Goal: Transaction & Acquisition: Purchase product/service

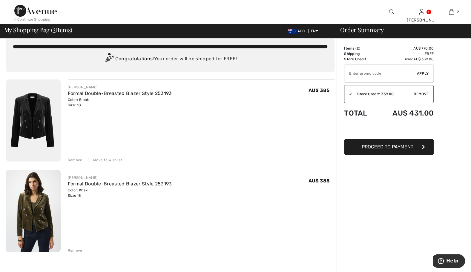
scroll to position [12, 0]
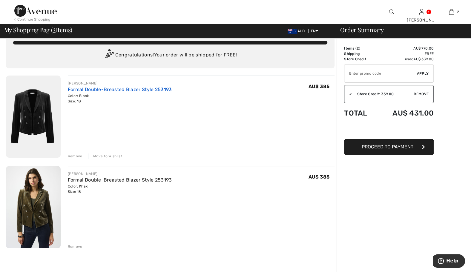
click at [108, 88] on link "Formal Double-Breasted Blazer Style 253193" at bounding box center [120, 90] width 104 height 6
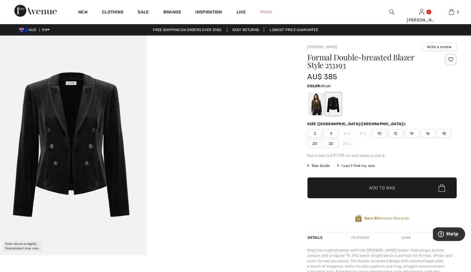
click at [317, 104] on div at bounding box center [316, 104] width 16 height 22
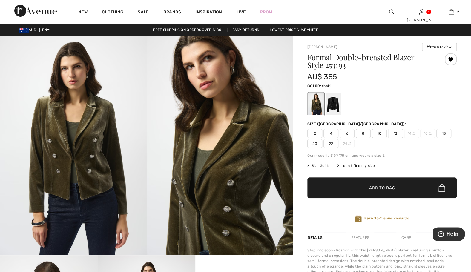
click at [367, 101] on div at bounding box center [381, 104] width 149 height 25
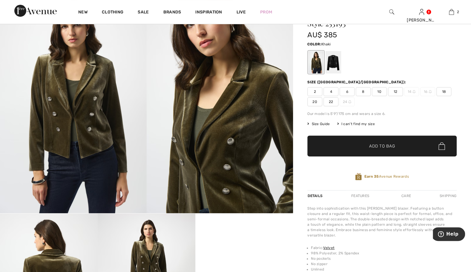
scroll to position [36, 0]
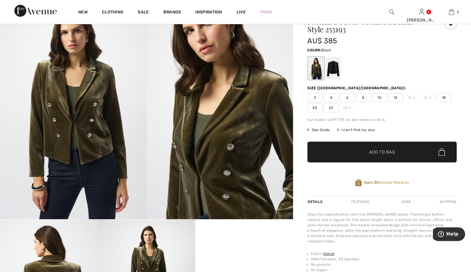
click at [334, 69] on div at bounding box center [334, 68] width 16 height 22
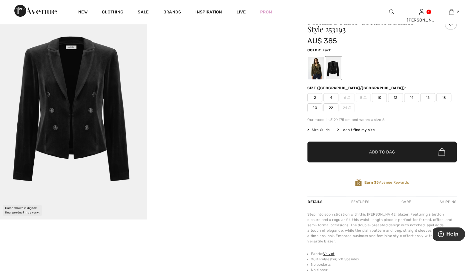
click at [367, 66] on div at bounding box center [381, 68] width 149 height 25
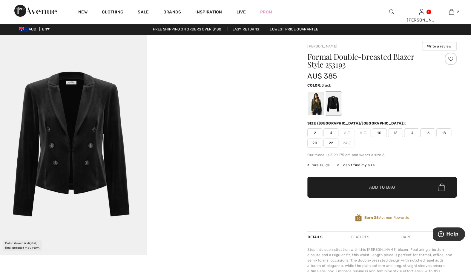
scroll to position [0, 0]
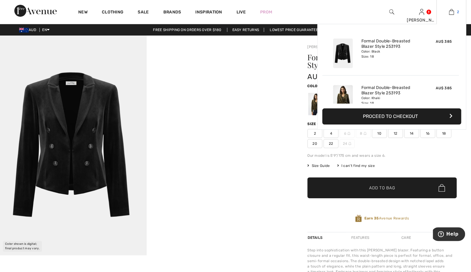
click at [449, 13] on img at bounding box center [451, 11] width 5 height 7
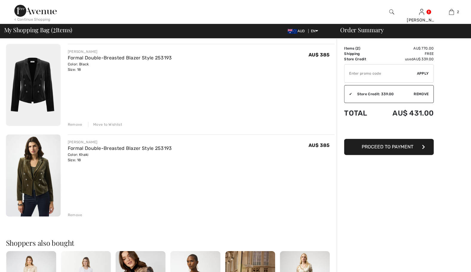
scroll to position [48, 0]
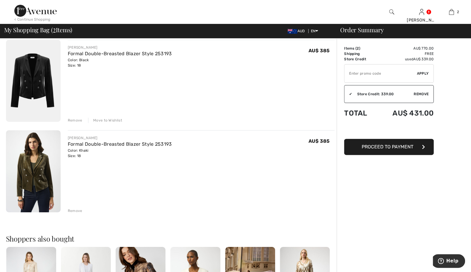
click at [76, 210] on div "Remove" at bounding box center [75, 210] width 15 height 5
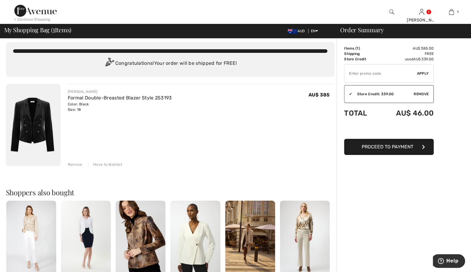
scroll to position [0, 0]
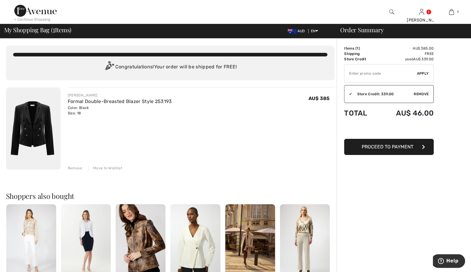
click at [46, 10] on img at bounding box center [35, 11] width 42 height 12
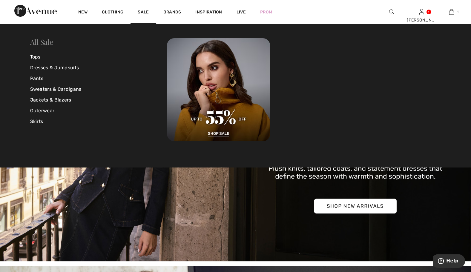
click at [44, 43] on link "All Sale" at bounding box center [41, 42] width 23 height 10
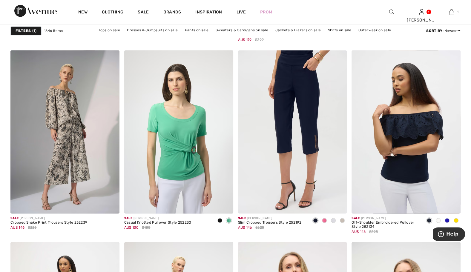
scroll to position [1923, 0]
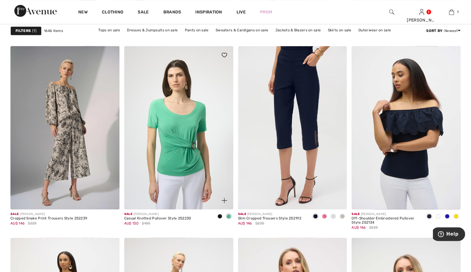
click at [220, 215] on span at bounding box center [219, 216] width 5 height 5
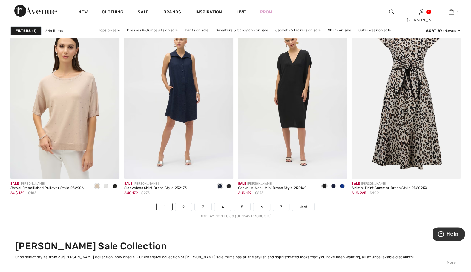
scroll to position [2819, 0]
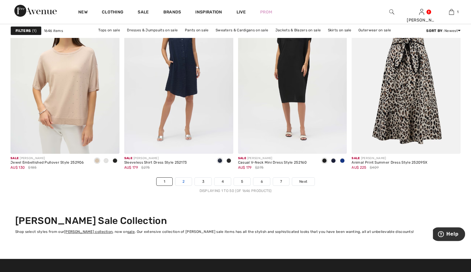
click at [185, 179] on link "2" at bounding box center [183, 182] width 16 height 8
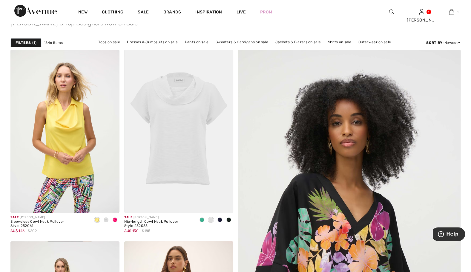
scroll to position [60, 0]
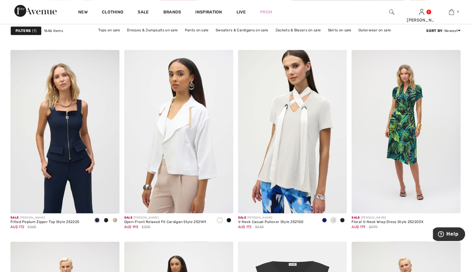
scroll to position [442, 0]
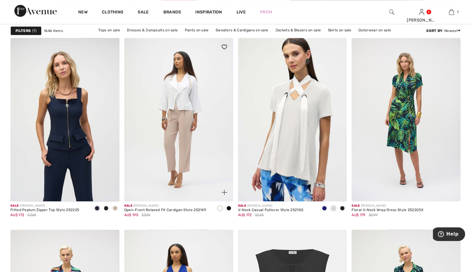
click at [232, 149] on img at bounding box center [178, 119] width 109 height 163
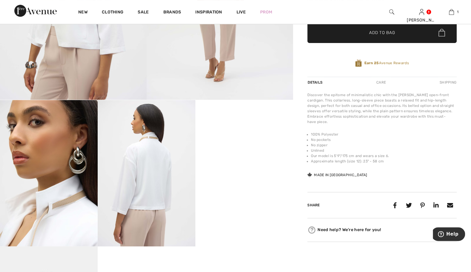
scroll to position [143, 0]
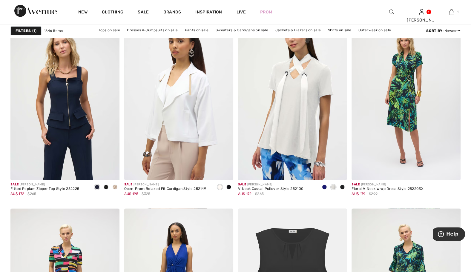
scroll to position [454, 0]
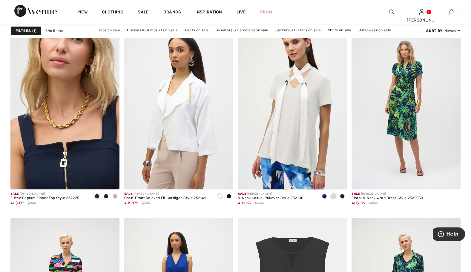
click at [78, 95] on img at bounding box center [64, 107] width 109 height 163
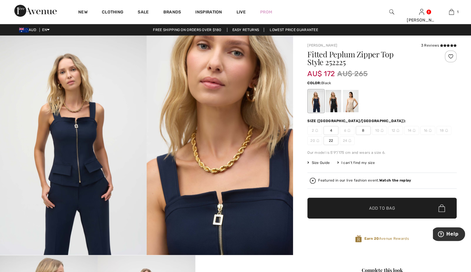
drag, startPoint x: 0, startPoint y: 0, endPoint x: 334, endPoint y: 103, distance: 349.2
click at [334, 103] on div at bounding box center [334, 101] width 16 height 22
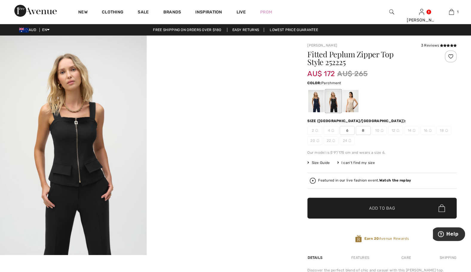
click at [349, 105] on div at bounding box center [351, 101] width 16 height 22
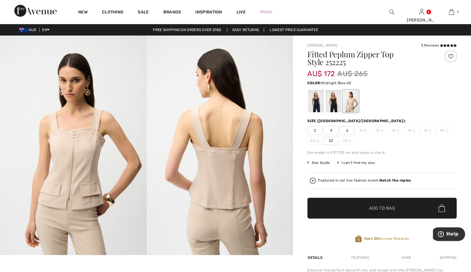
click at [317, 105] on div at bounding box center [316, 101] width 16 height 22
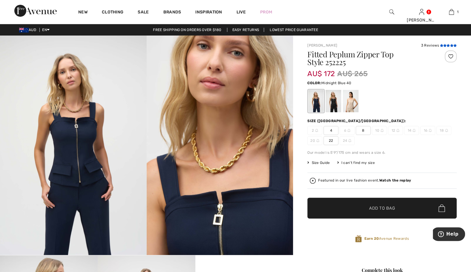
click at [447, 45] on icon at bounding box center [448, 45] width 3 height 3
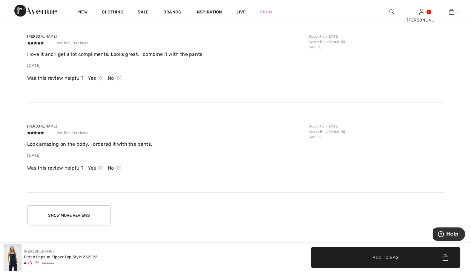
scroll to position [1015, 0]
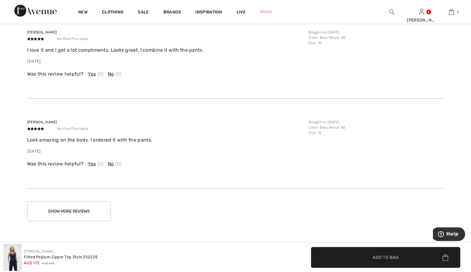
click at [106, 214] on button "Show More Reviews" at bounding box center [69, 211] width 84 height 20
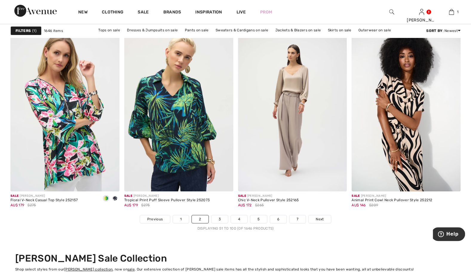
scroll to position [2784, 0]
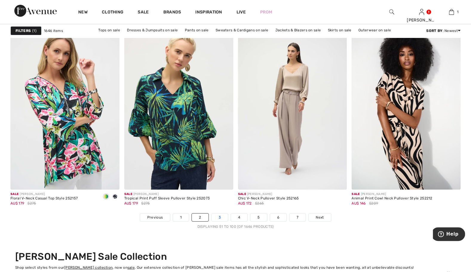
click at [219, 217] on link "3" at bounding box center [219, 218] width 16 height 8
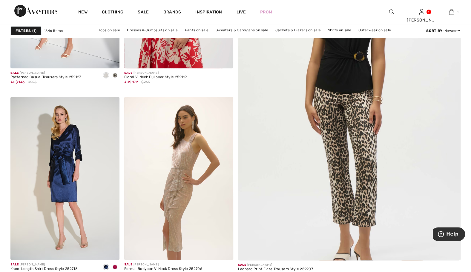
scroll to position [179, 0]
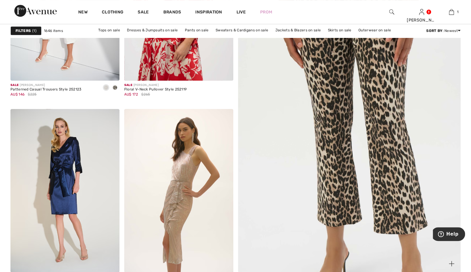
click at [352, 143] on img at bounding box center [349, 117] width 267 height 401
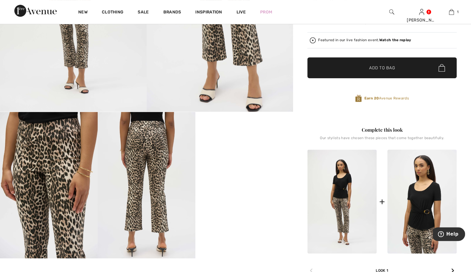
scroll to position [155, 0]
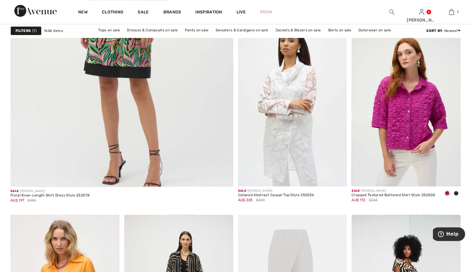
scroll to position [1756, 0]
